Goal: Use online tool/utility: Utilize a website feature to perform a specific function

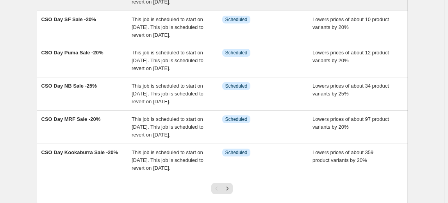
scroll to position [320, 0]
